Goal: Find specific page/section

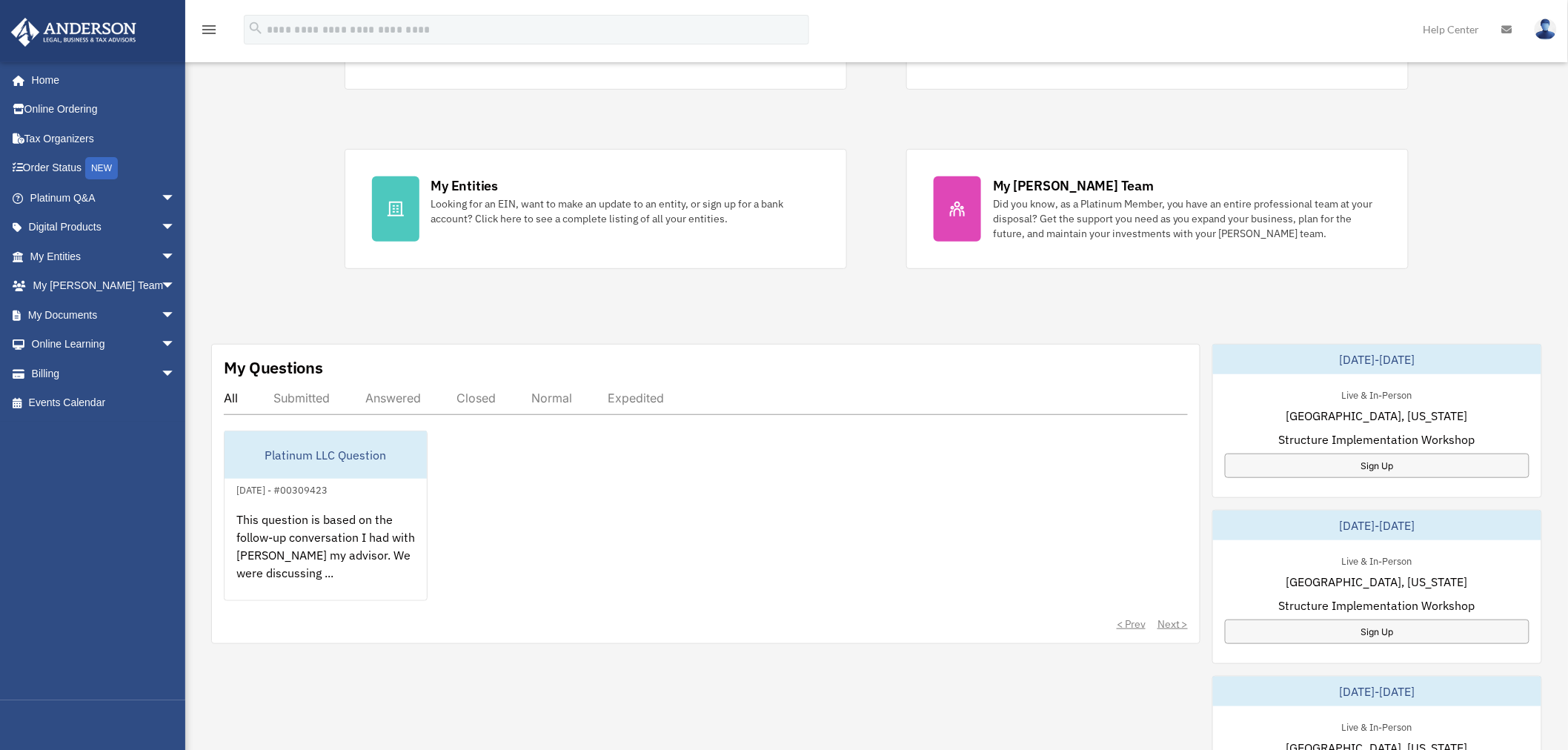
scroll to position [411, 0]
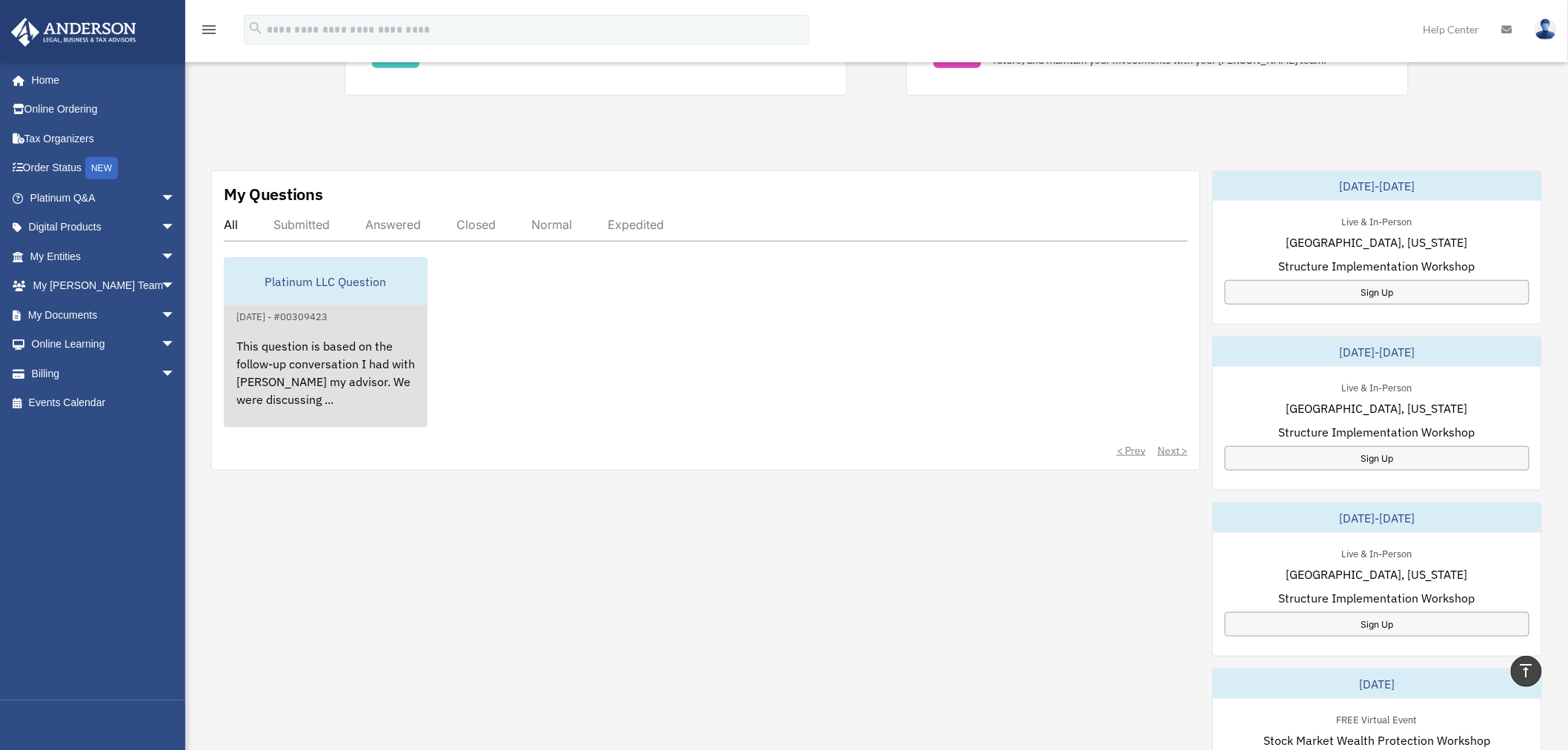
click at [345, 361] on div "This question is based on the follow-up conversation I had with [PERSON_NAME] m…" at bounding box center [325, 383] width 202 height 116
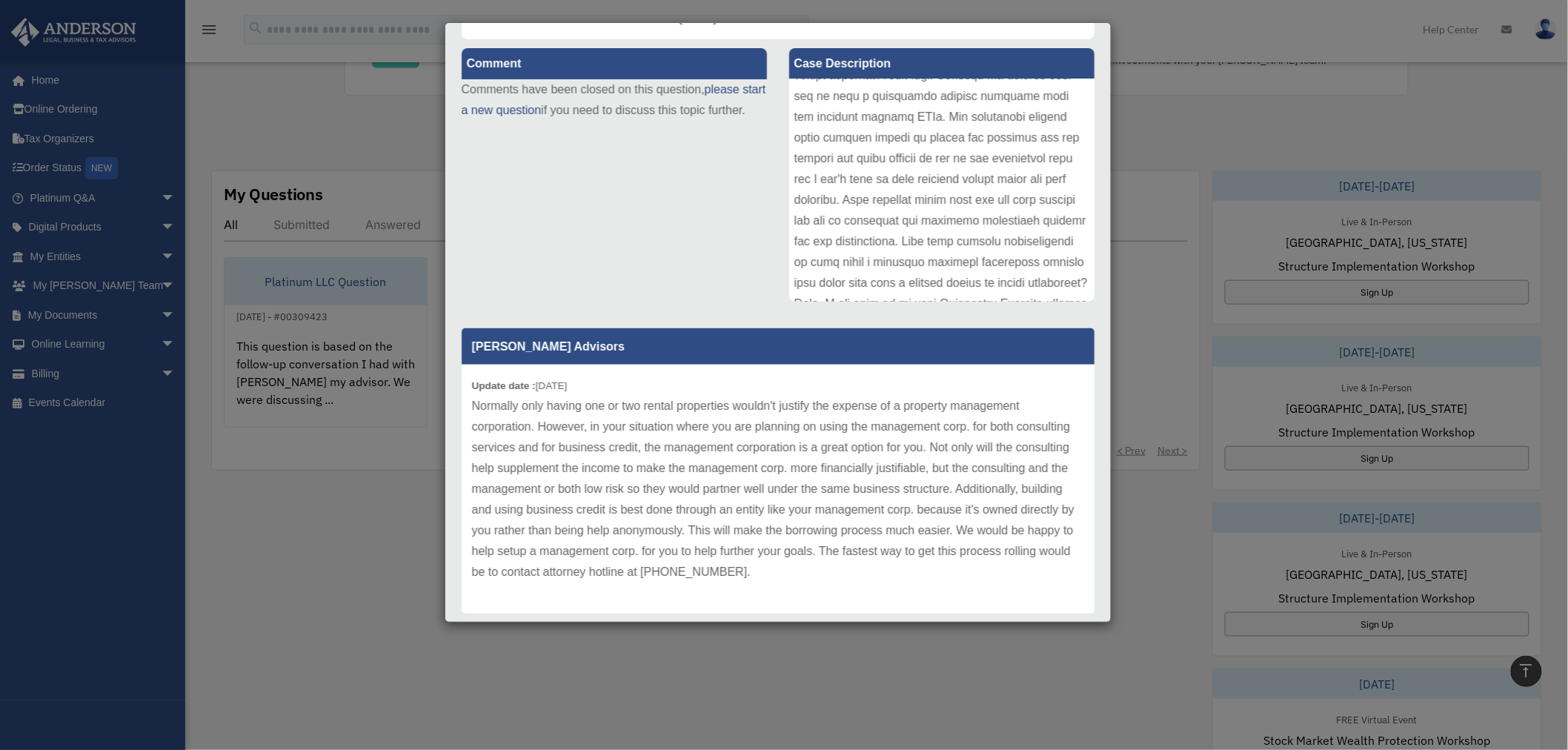
scroll to position [165, 0]
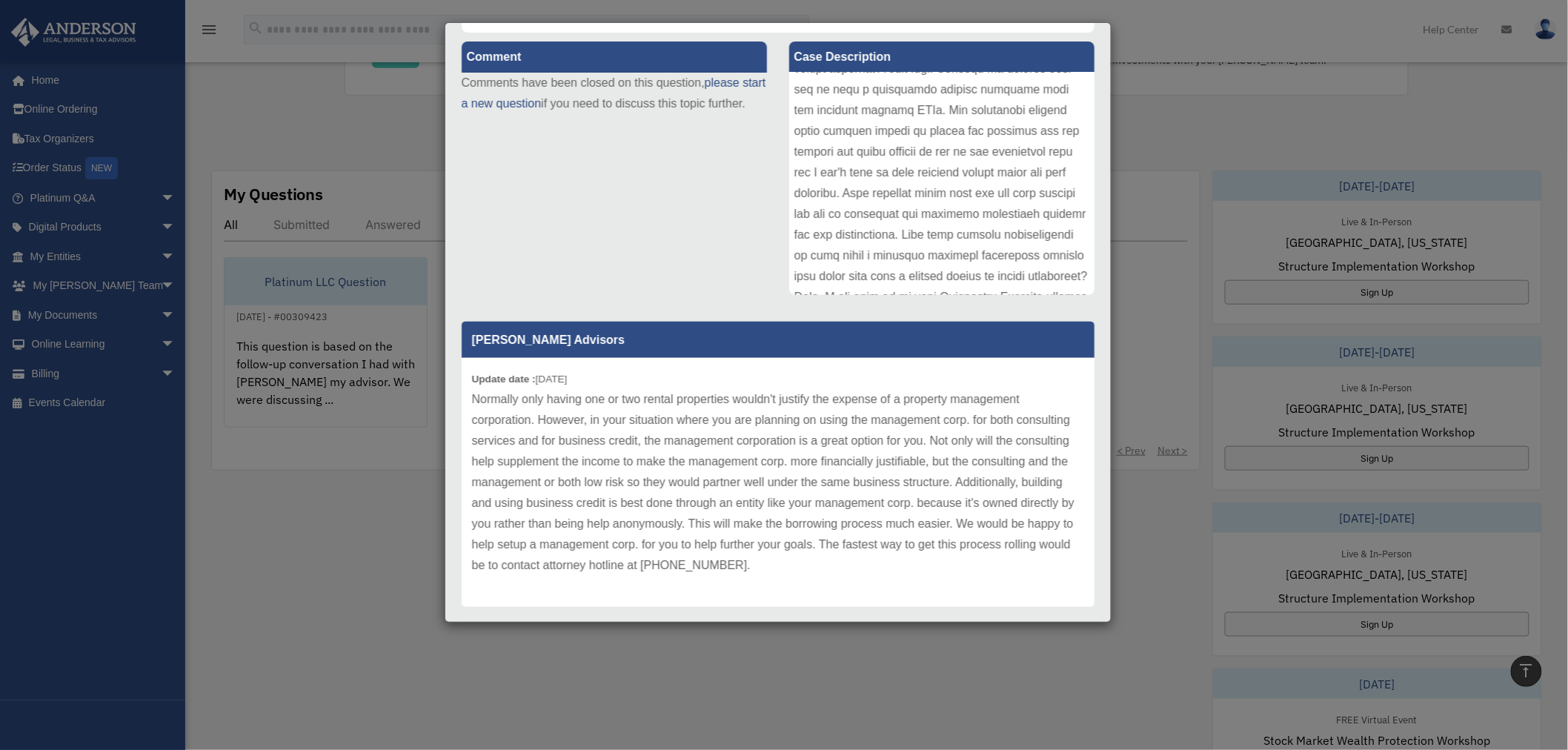
click at [379, 552] on div "Case Detail × Platinum LLC Question Case Number 00309423 Created Date [DATE] St…" at bounding box center [784, 375] width 1568 height 750
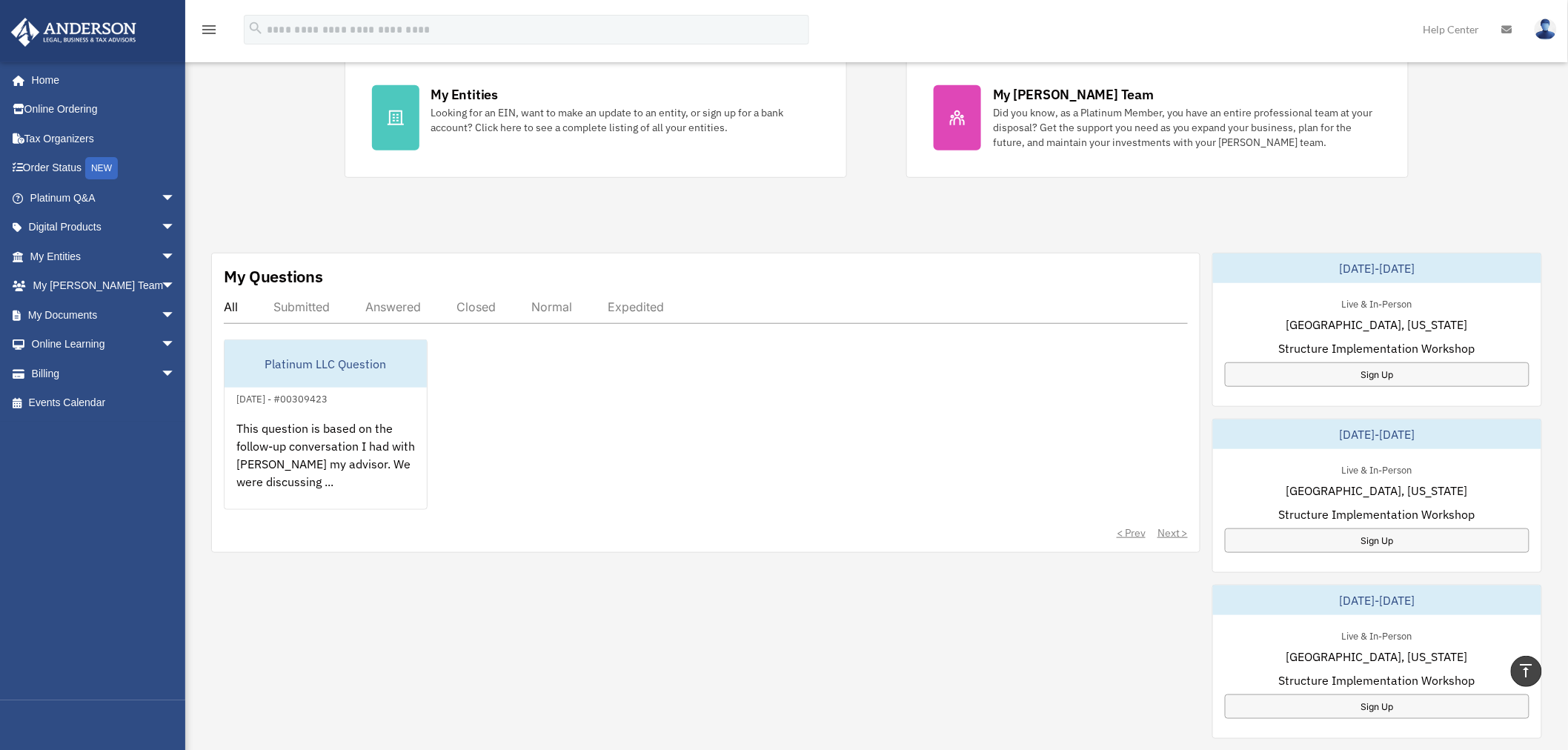
scroll to position [0, 0]
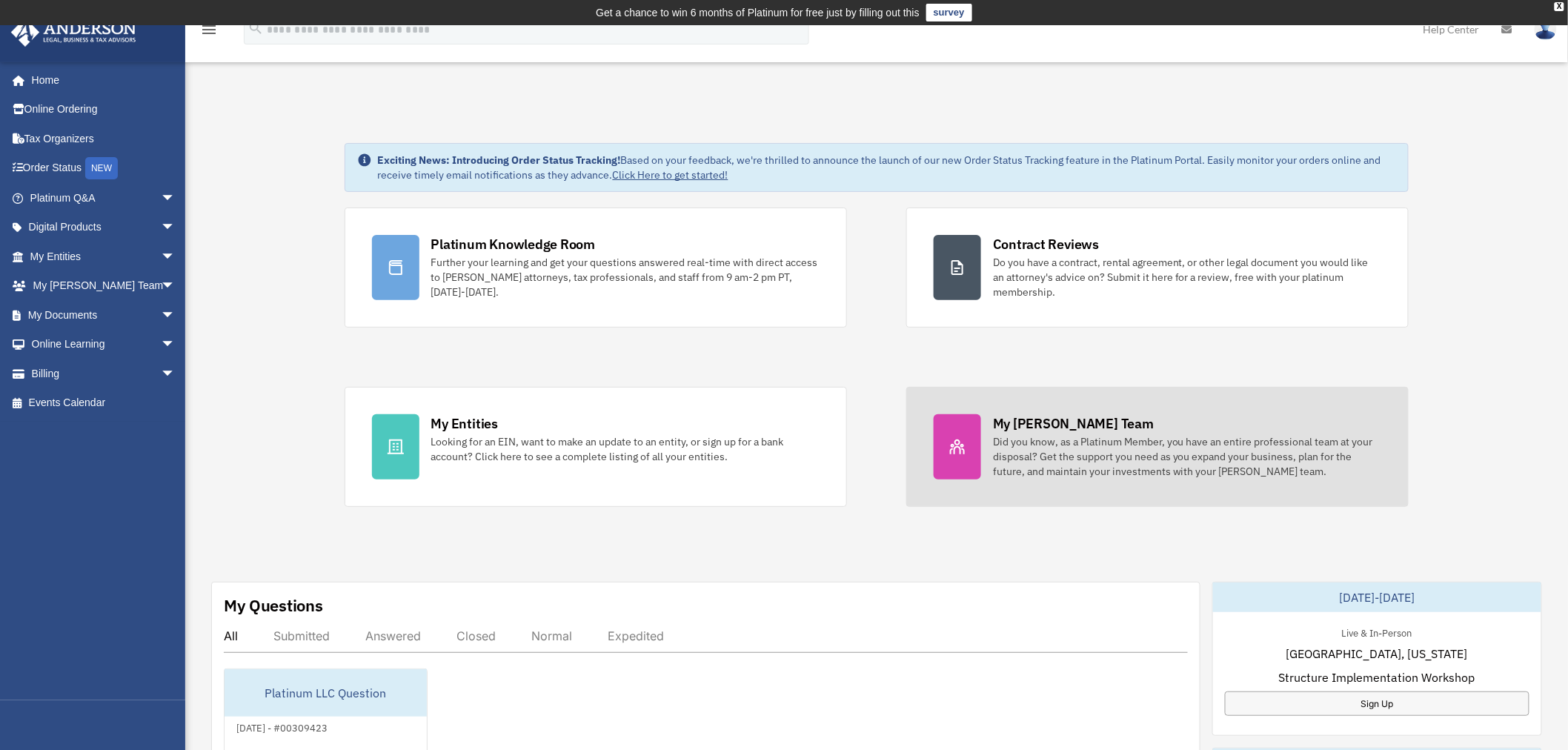
click at [1144, 438] on div "Did you know, as a Platinum Member, you have an entire professional team at you…" at bounding box center [1186, 456] width 388 height 45
click at [979, 443] on div at bounding box center [957, 447] width 47 height 65
